Goal: Information Seeking & Learning: Learn about a topic

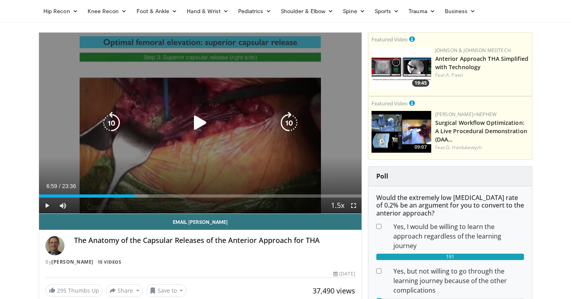
click at [199, 124] on icon "Video Player" at bounding box center [200, 123] width 22 height 22
click at [198, 126] on icon "Video Player" at bounding box center [200, 123] width 22 height 22
click at [203, 119] on icon "Video Player" at bounding box center [200, 123] width 22 height 22
click at [193, 117] on icon "Video Player" at bounding box center [200, 123] width 22 height 22
click at [199, 121] on icon "Video Player" at bounding box center [200, 123] width 22 height 22
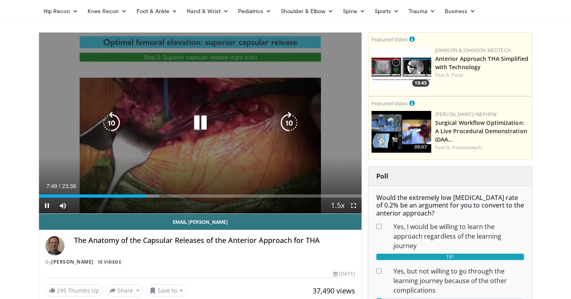
click at [209, 125] on icon "Video Player" at bounding box center [200, 123] width 22 height 22
click at [194, 124] on icon "Video Player" at bounding box center [200, 123] width 22 height 22
click at [211, 125] on icon "Video Player" at bounding box center [200, 123] width 22 height 22
click at [188, 128] on div "Video Player" at bounding box center [199, 123] width 193 height 16
click at [197, 131] on icon "Video Player" at bounding box center [200, 123] width 22 height 22
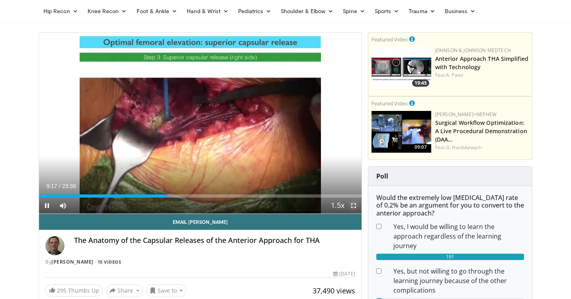
click at [352, 207] on span "Video Player" at bounding box center [353, 206] width 16 height 16
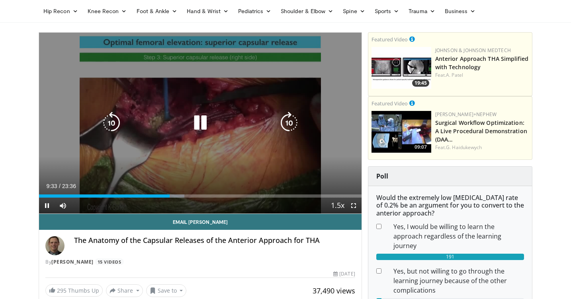
click at [203, 118] on icon "Video Player" at bounding box center [200, 123] width 22 height 22
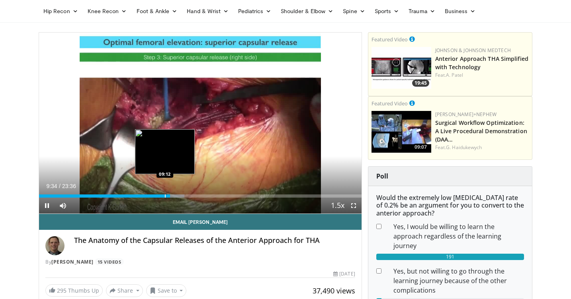
click at [164, 193] on div "Loaded : 45.11% 09:35 09:12" at bounding box center [200, 194] width 322 height 8
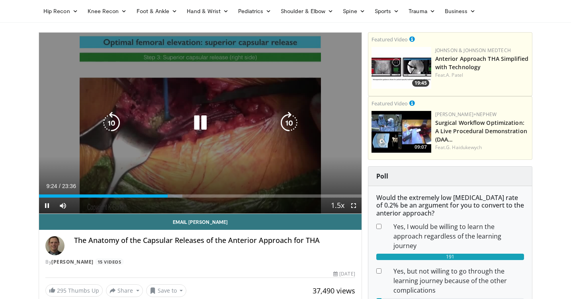
click at [204, 129] on icon "Video Player" at bounding box center [200, 123] width 22 height 22
click at [193, 121] on icon "Video Player" at bounding box center [200, 123] width 22 height 22
click at [205, 120] on icon "Video Player" at bounding box center [200, 123] width 22 height 22
click at [196, 123] on icon "Video Player" at bounding box center [200, 123] width 22 height 22
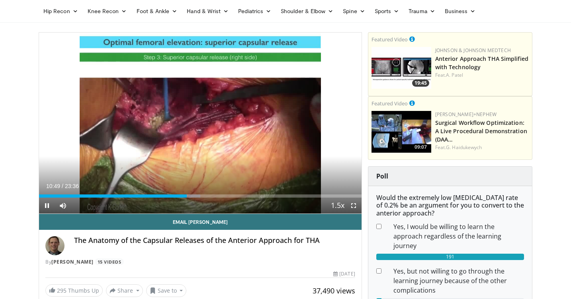
click at [180, 198] on div "Current Time 10:49 / Duration 23:36 Pause Skip Backward Skip Forward Mute Loade…" at bounding box center [200, 206] width 322 height 16
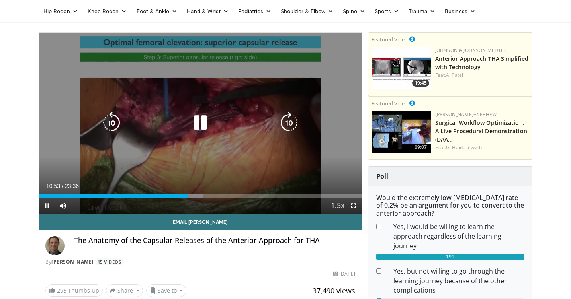
click at [111, 122] on icon "Video Player" at bounding box center [111, 123] width 22 height 22
click at [204, 114] on icon "Video Player" at bounding box center [200, 123] width 22 height 22
click at [197, 121] on icon "Video Player" at bounding box center [200, 123] width 22 height 22
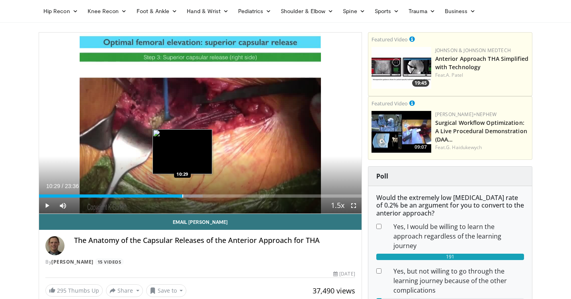
click at [182, 195] on div "Progress Bar" at bounding box center [182, 196] width 1 height 3
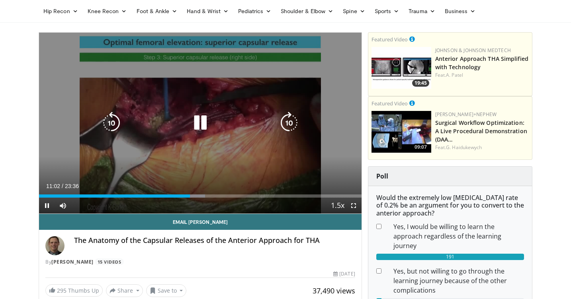
click at [201, 130] on icon "Video Player" at bounding box center [200, 123] width 22 height 22
click at [197, 130] on icon "Video Player" at bounding box center [200, 123] width 22 height 22
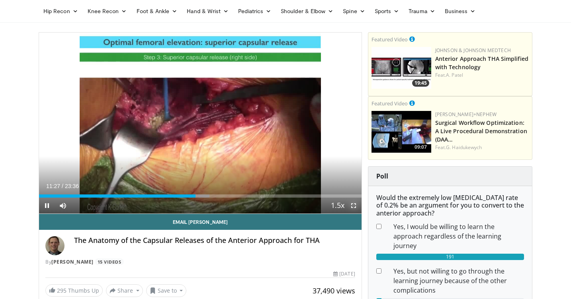
click at [352, 205] on span "Video Player" at bounding box center [353, 206] width 16 height 16
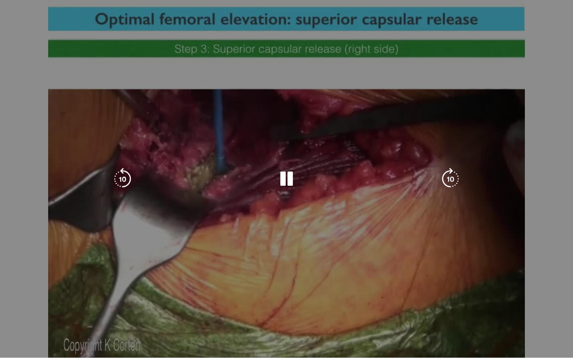
click at [284, 179] on icon "Video Player" at bounding box center [286, 179] width 22 height 22
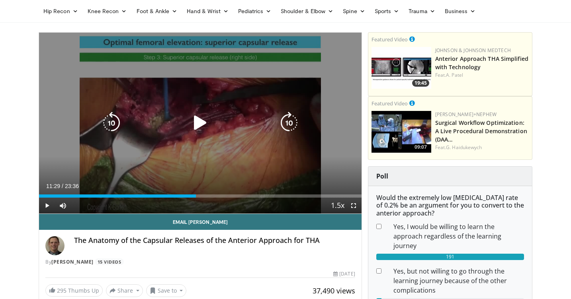
click at [184, 129] on div "Video Player" at bounding box center [199, 123] width 193 height 16
click at [196, 123] on icon "Video Player" at bounding box center [200, 123] width 22 height 22
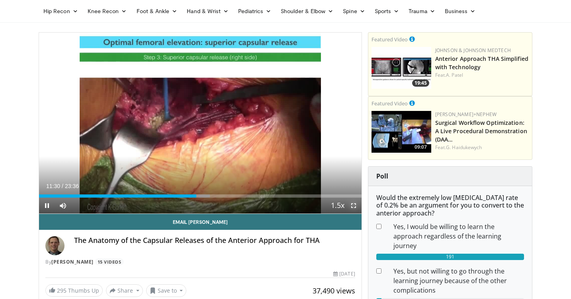
click at [355, 208] on span "Video Player" at bounding box center [353, 206] width 16 height 16
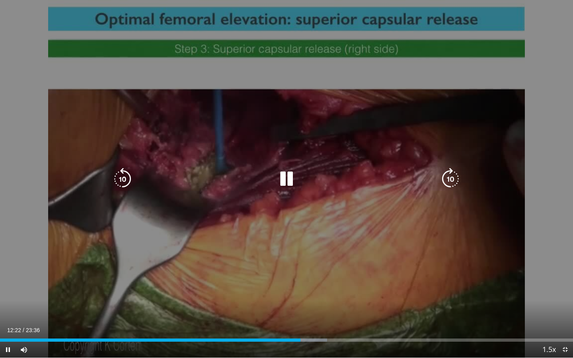
click at [286, 182] on icon "Video Player" at bounding box center [286, 179] width 22 height 22
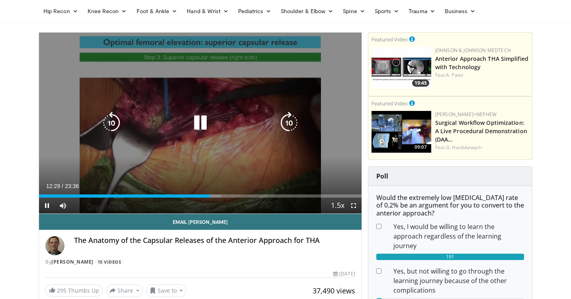
click at [234, 126] on div "Video Player" at bounding box center [199, 123] width 193 height 16
click at [203, 127] on icon "Video Player" at bounding box center [200, 123] width 22 height 22
click at [194, 123] on icon "Video Player" at bounding box center [200, 123] width 22 height 22
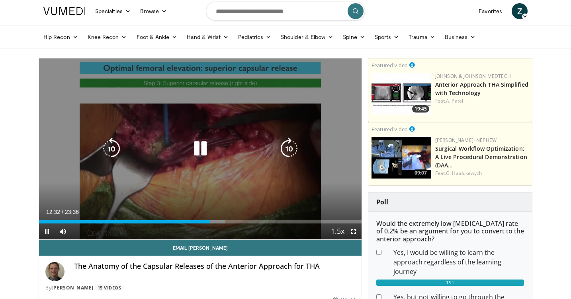
scroll to position [2, 0]
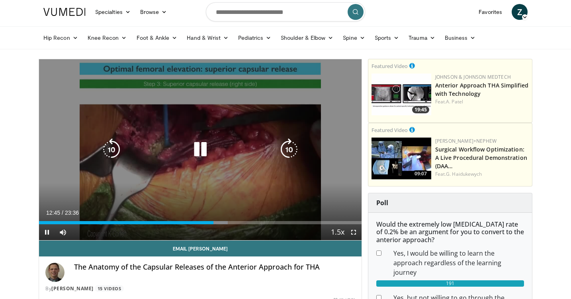
click at [199, 145] on icon "Video Player" at bounding box center [200, 149] width 22 height 22
click at [196, 150] on icon "Video Player" at bounding box center [200, 149] width 22 height 22
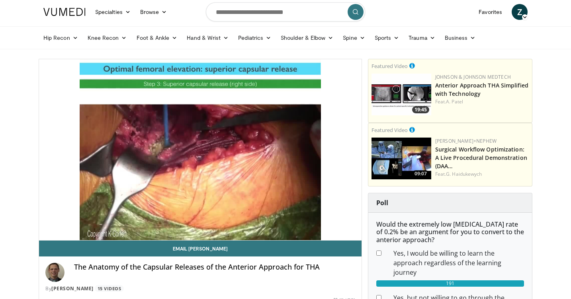
scroll to position [0, 0]
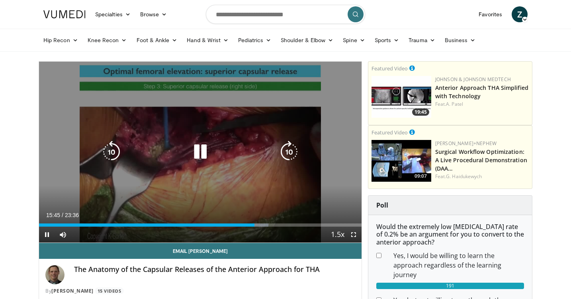
click at [195, 152] on icon "Video Player" at bounding box center [200, 152] width 22 height 22
click at [188, 152] on div "Video Player" at bounding box center [199, 152] width 193 height 16
click at [189, 152] on icon "Video Player" at bounding box center [200, 152] width 22 height 22
click at [204, 150] on icon "Video Player" at bounding box center [200, 152] width 22 height 22
click at [199, 134] on div "20 seconds Tap to unmute" at bounding box center [200, 152] width 322 height 181
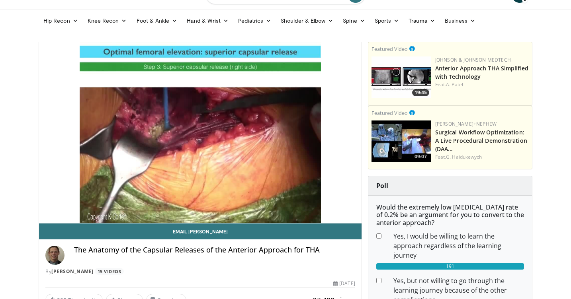
scroll to position [18, 0]
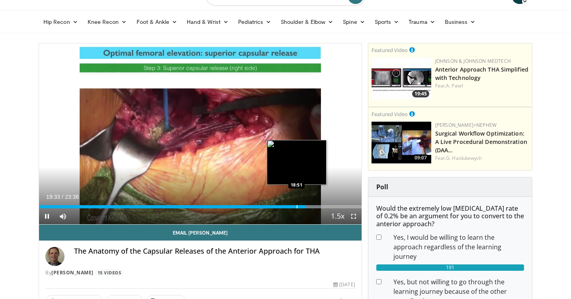
click at [296, 207] on div "Progress Bar" at bounding box center [296, 206] width 1 height 3
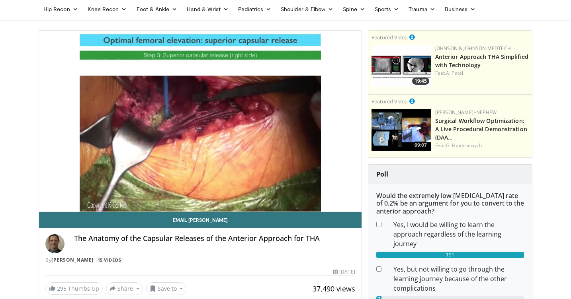
scroll to position [36, 0]
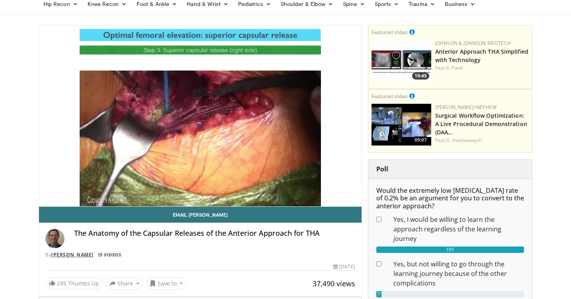
click at [90, 255] on link "Kristoff Corten" at bounding box center [72, 254] width 42 height 7
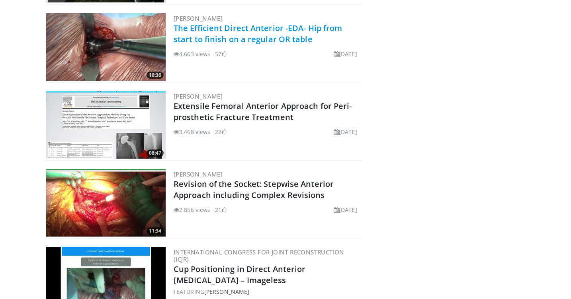
scroll to position [635, 0]
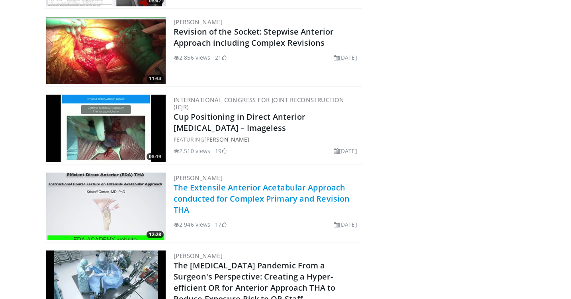
click at [200, 186] on link "The Extensile Anterior Acetabular Approach conducted for Complex Primary and Re…" at bounding box center [261, 198] width 176 height 33
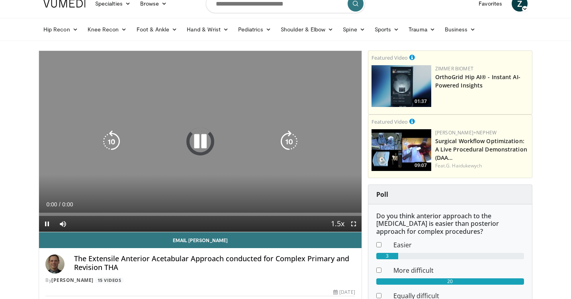
scroll to position [22, 0]
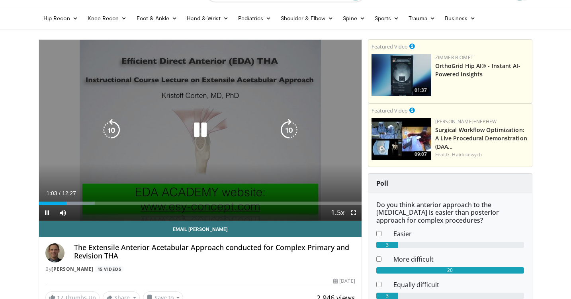
click at [196, 129] on icon "Video Player" at bounding box center [200, 130] width 22 height 22
click at [195, 131] on icon "Video Player" at bounding box center [200, 130] width 22 height 22
click at [198, 139] on icon "Video Player" at bounding box center [200, 130] width 22 height 22
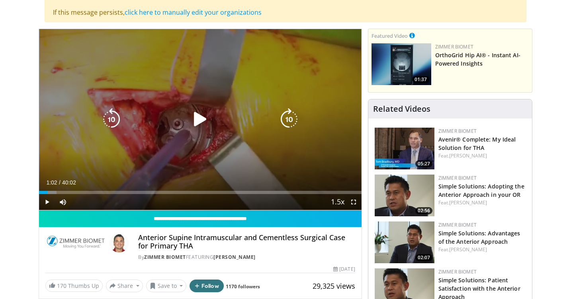
click at [201, 126] on icon "Video Player" at bounding box center [200, 119] width 22 height 22
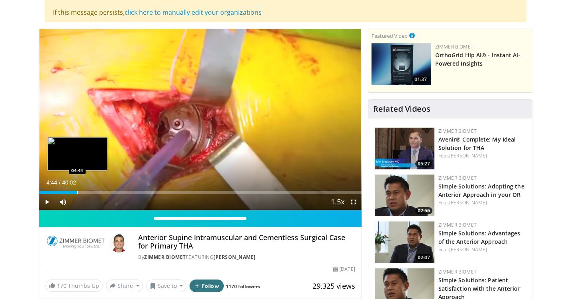
click at [77, 191] on div "Progress Bar" at bounding box center [77, 192] width 1 height 3
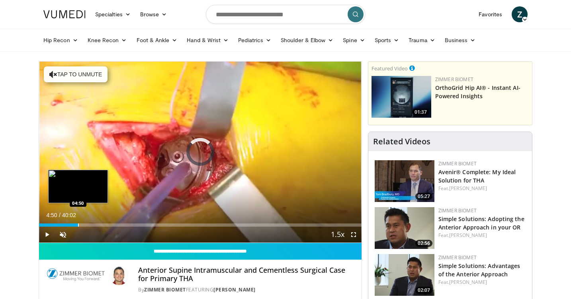
click at [78, 224] on div "Progress Bar" at bounding box center [78, 225] width 1 height 3
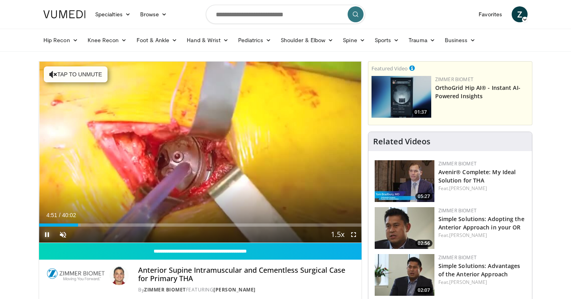
click at [50, 234] on span "Video Player" at bounding box center [47, 235] width 16 height 16
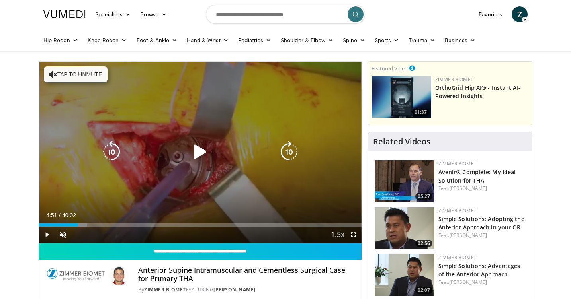
click at [197, 151] on icon "Video Player" at bounding box center [200, 152] width 22 height 22
click at [76, 78] on button "Tap to unmute" at bounding box center [76, 74] width 64 height 16
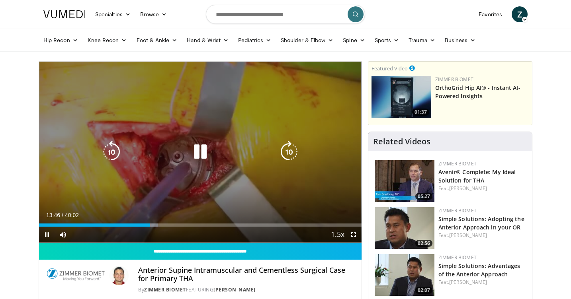
click at [197, 155] on icon "Video Player" at bounding box center [200, 152] width 22 height 22
click at [189, 158] on icon "Video Player" at bounding box center [200, 152] width 22 height 22
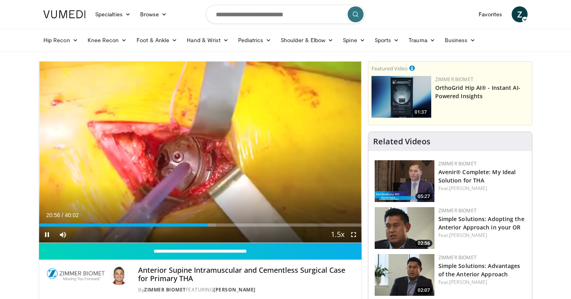
click at [203, 227] on div "Current Time 20:56 / Duration 40:02 Pause Skip Backward Skip Forward Mute 56% L…" at bounding box center [200, 235] width 322 height 16
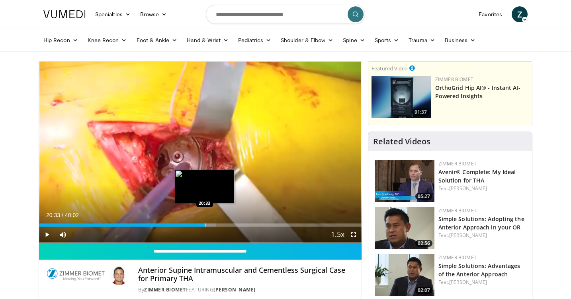
click at [205, 226] on div "Progress Bar" at bounding box center [205, 225] width 1 height 3
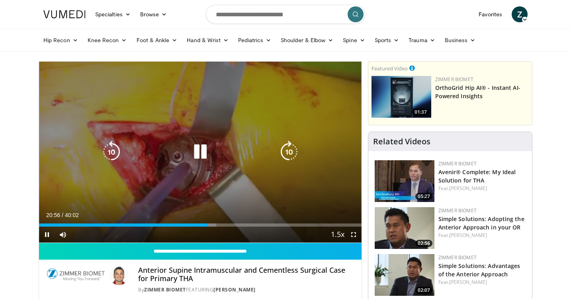
click at [197, 153] on icon "Video Player" at bounding box center [200, 152] width 22 height 22
click at [199, 149] on icon "Video Player" at bounding box center [200, 152] width 22 height 22
click at [197, 149] on icon "Video Player" at bounding box center [200, 152] width 22 height 22
click at [194, 152] on icon "Video Player" at bounding box center [200, 152] width 22 height 22
click at [197, 150] on icon "Video Player" at bounding box center [200, 152] width 22 height 22
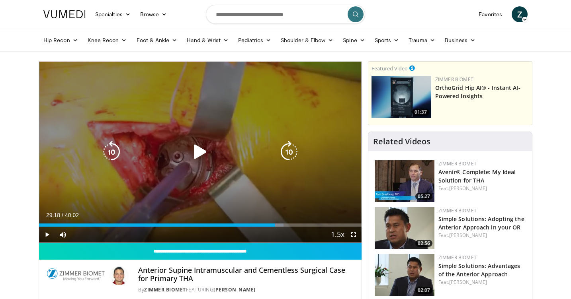
click at [217, 145] on div "Video Player" at bounding box center [199, 152] width 193 height 16
click at [201, 153] on icon "Video Player" at bounding box center [200, 152] width 22 height 22
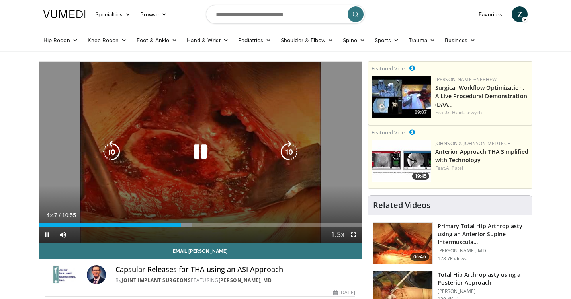
scroll to position [16, 0]
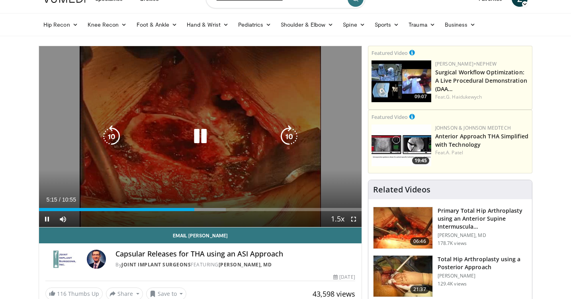
click at [205, 138] on icon "Video Player" at bounding box center [200, 136] width 22 height 22
